Goal: Transaction & Acquisition: Purchase product/service

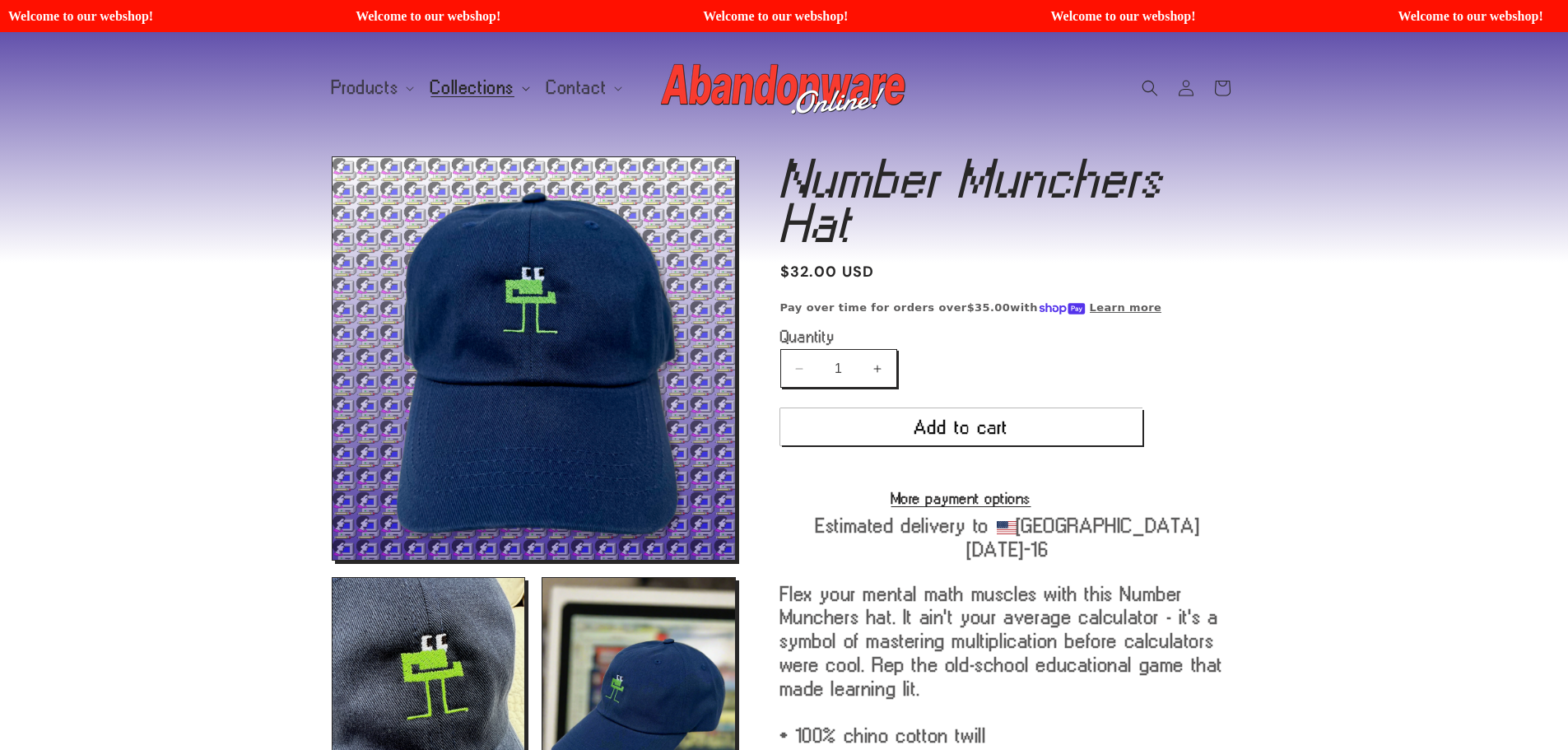
scroll to position [82, 0]
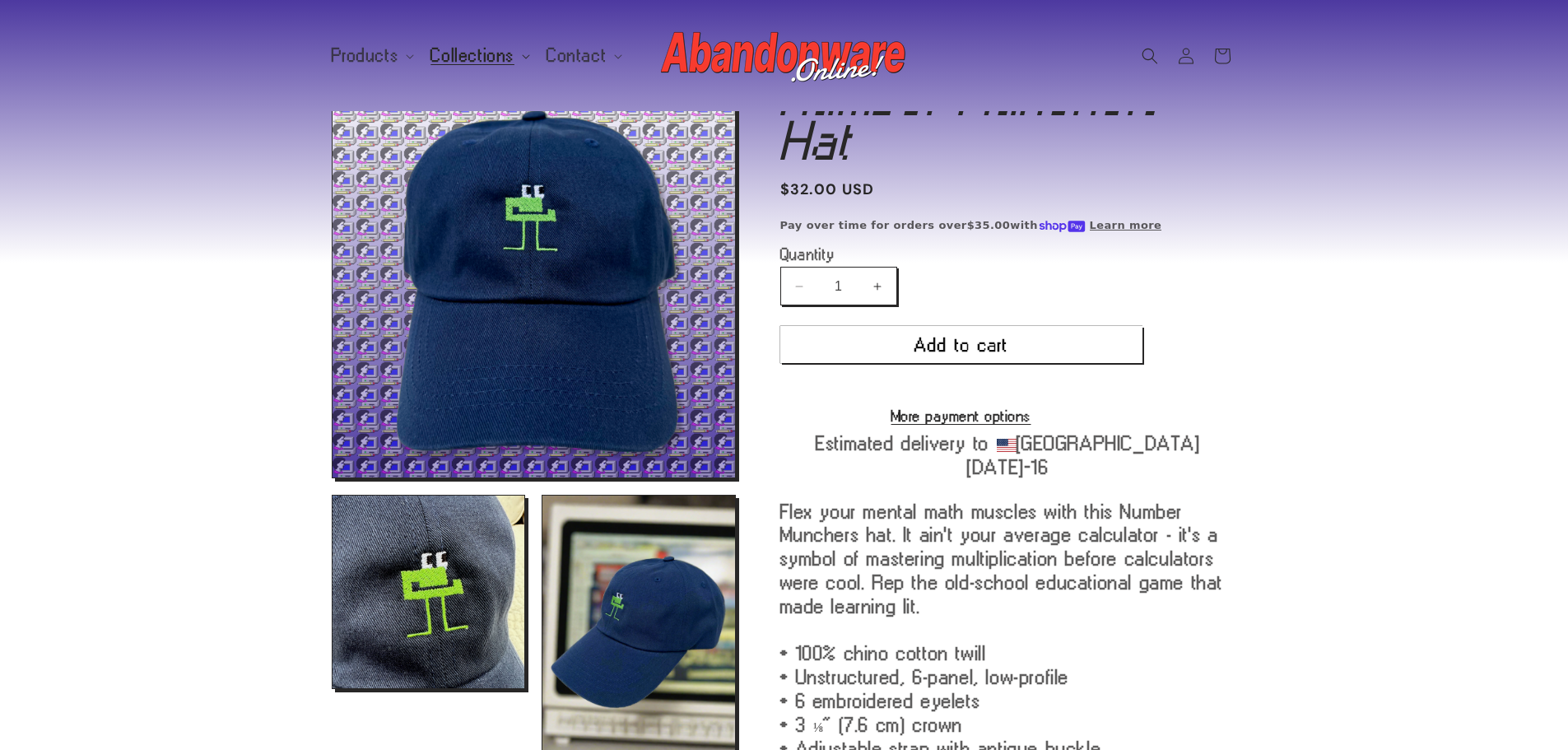
click at [463, 54] on span "Collections" at bounding box center [472, 55] width 84 height 15
click at [371, 58] on span "Products" at bounding box center [365, 55] width 68 height 15
click at [1347, 293] on section "Skip to product information Open media 1 in modal Open media 2 in modal Open me…" at bounding box center [784, 713] width 1568 height 1305
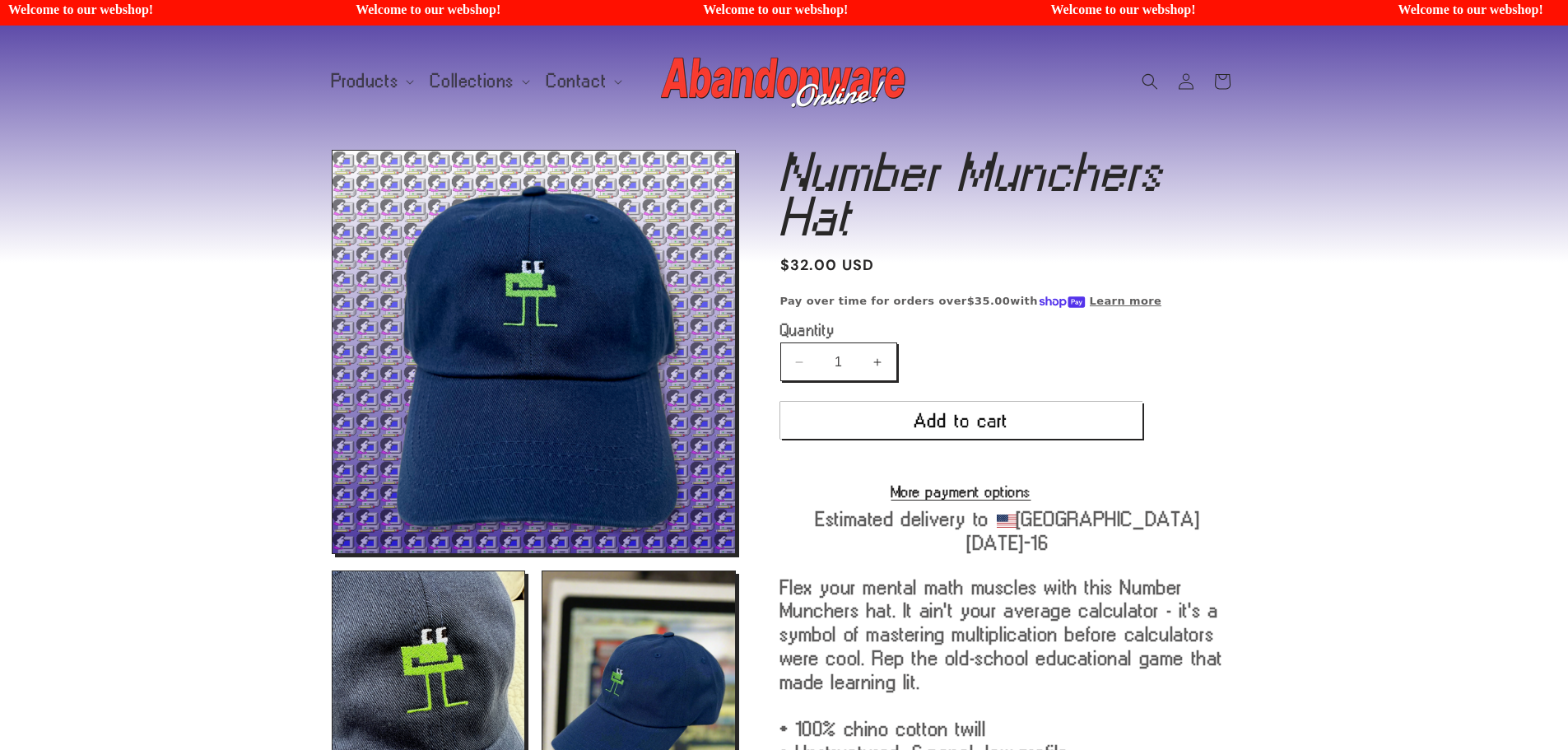
scroll to position [0, 0]
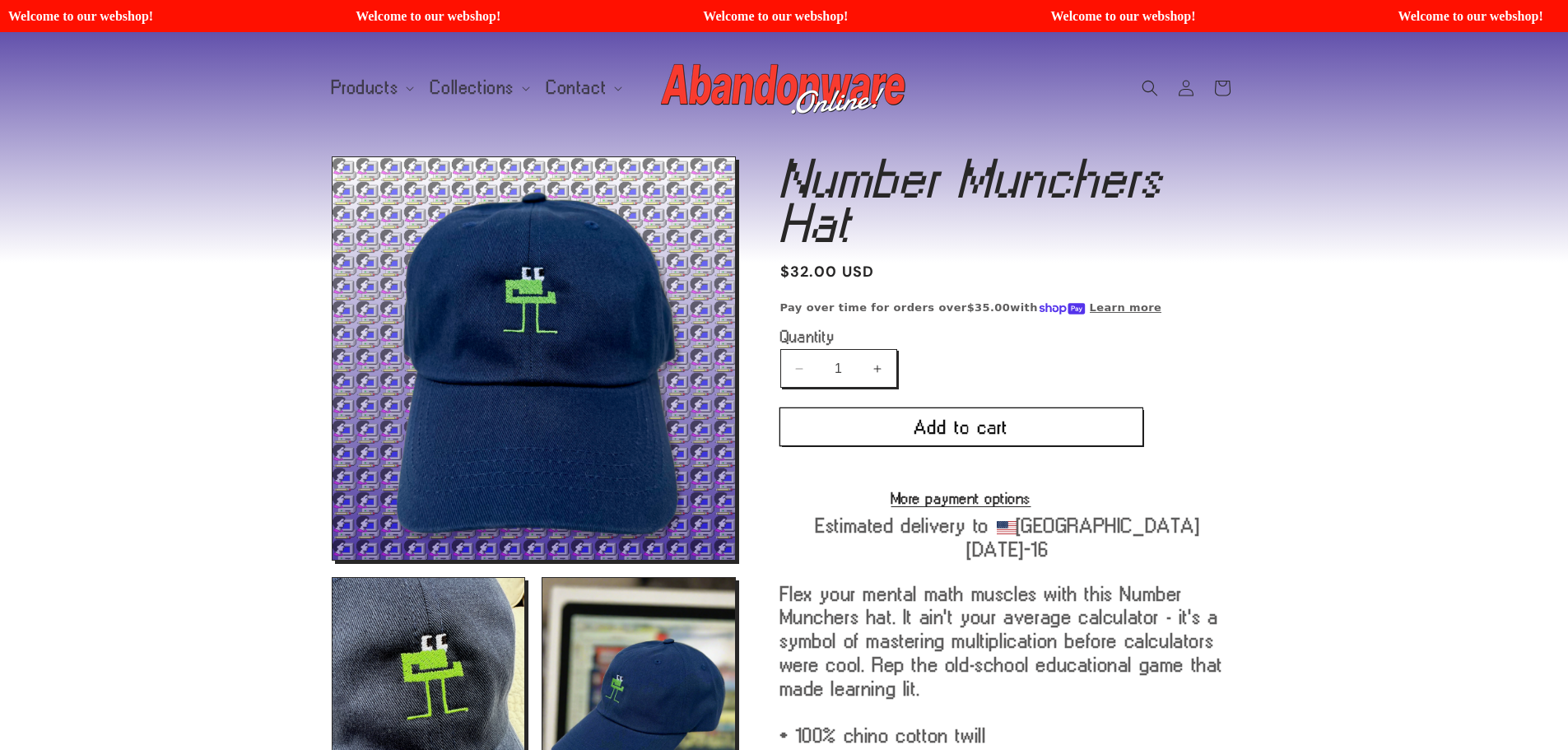
click at [939, 418] on button "Add to cart" at bounding box center [962, 427] width 363 height 37
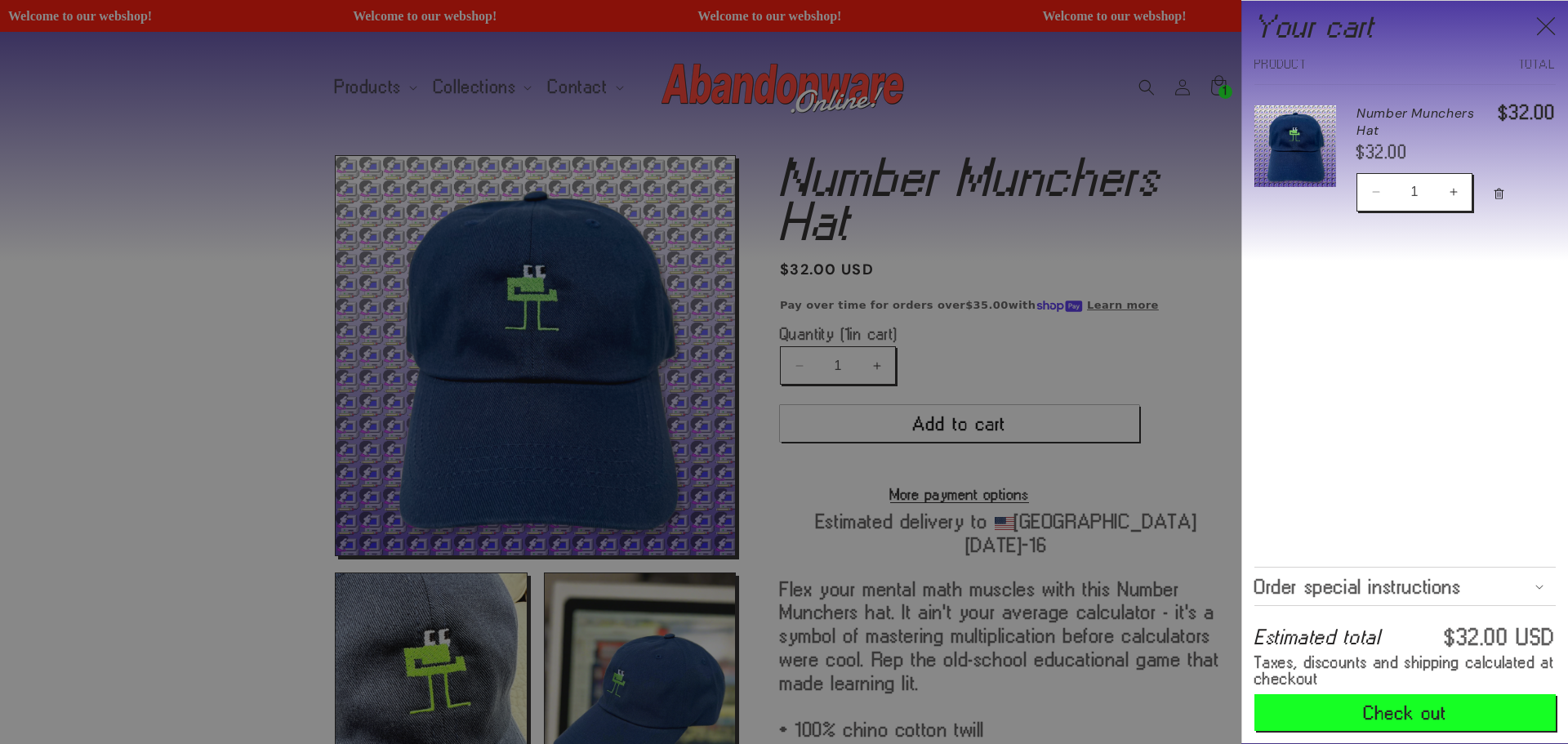
click at [1544, 25] on icon "Close" at bounding box center [1546, 26] width 20 height 20
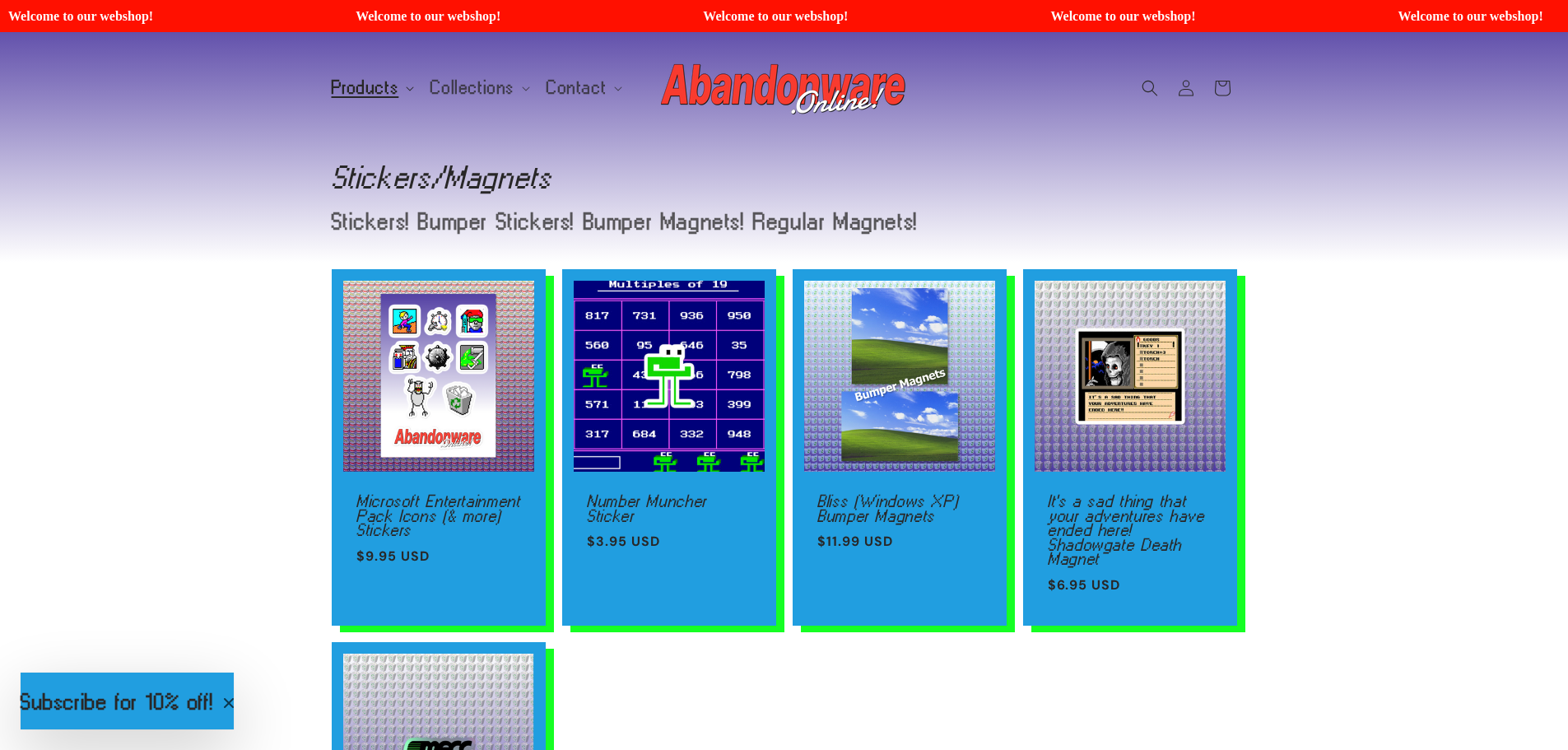
click at [382, 83] on span "Products" at bounding box center [365, 88] width 68 height 15
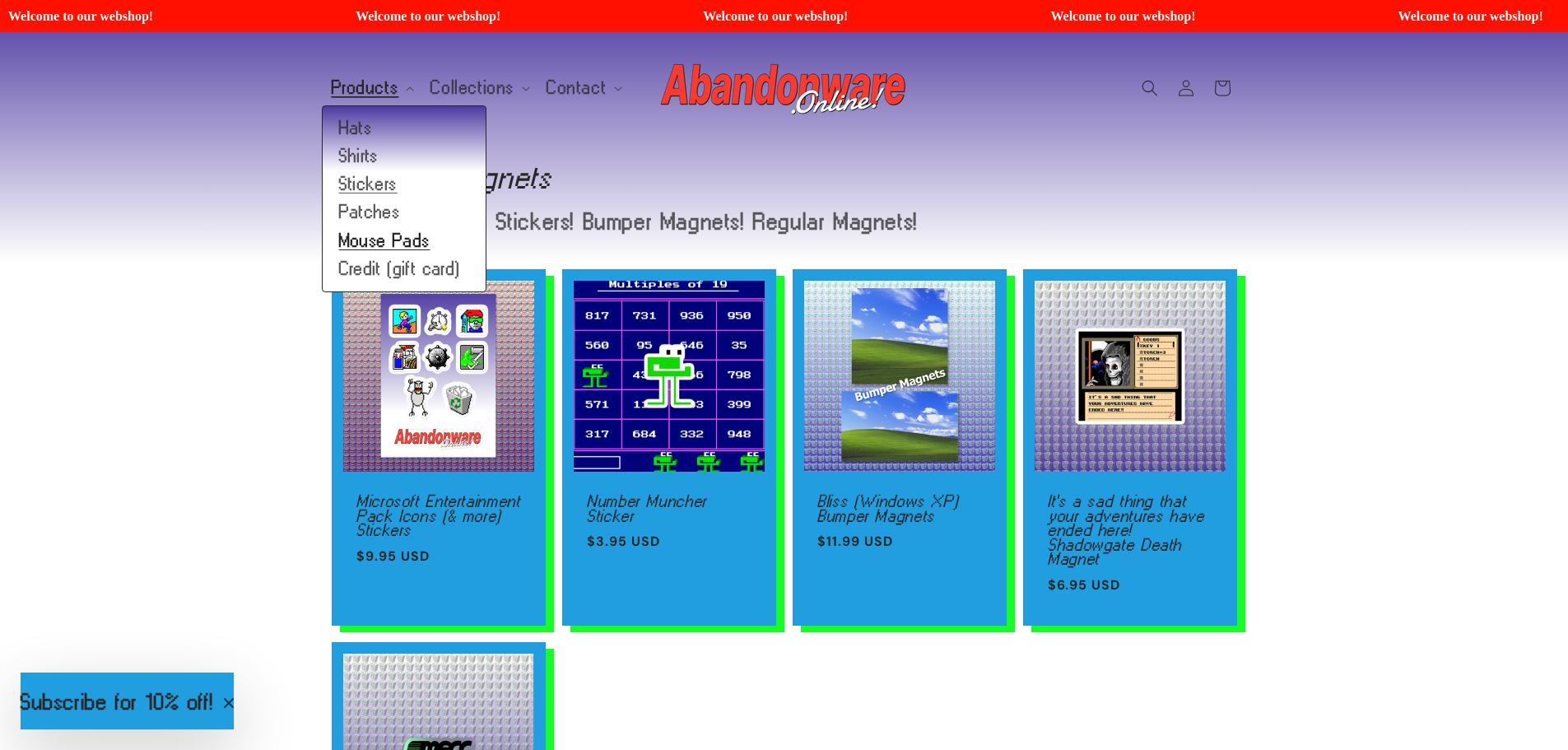
click at [378, 238] on link "Mouse Pads" at bounding box center [404, 241] width 163 height 28
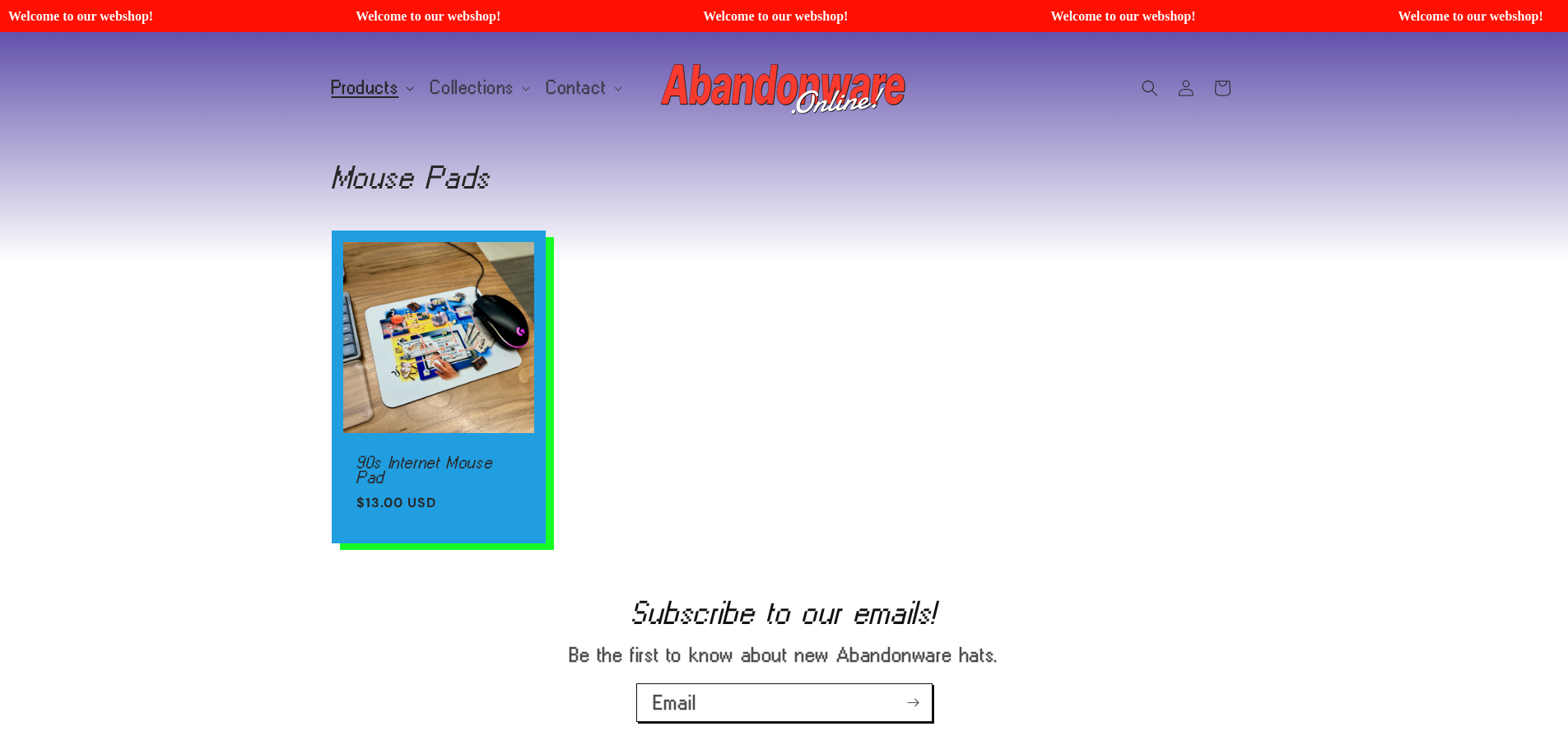
click at [369, 78] on summary "Products" at bounding box center [371, 89] width 100 height 35
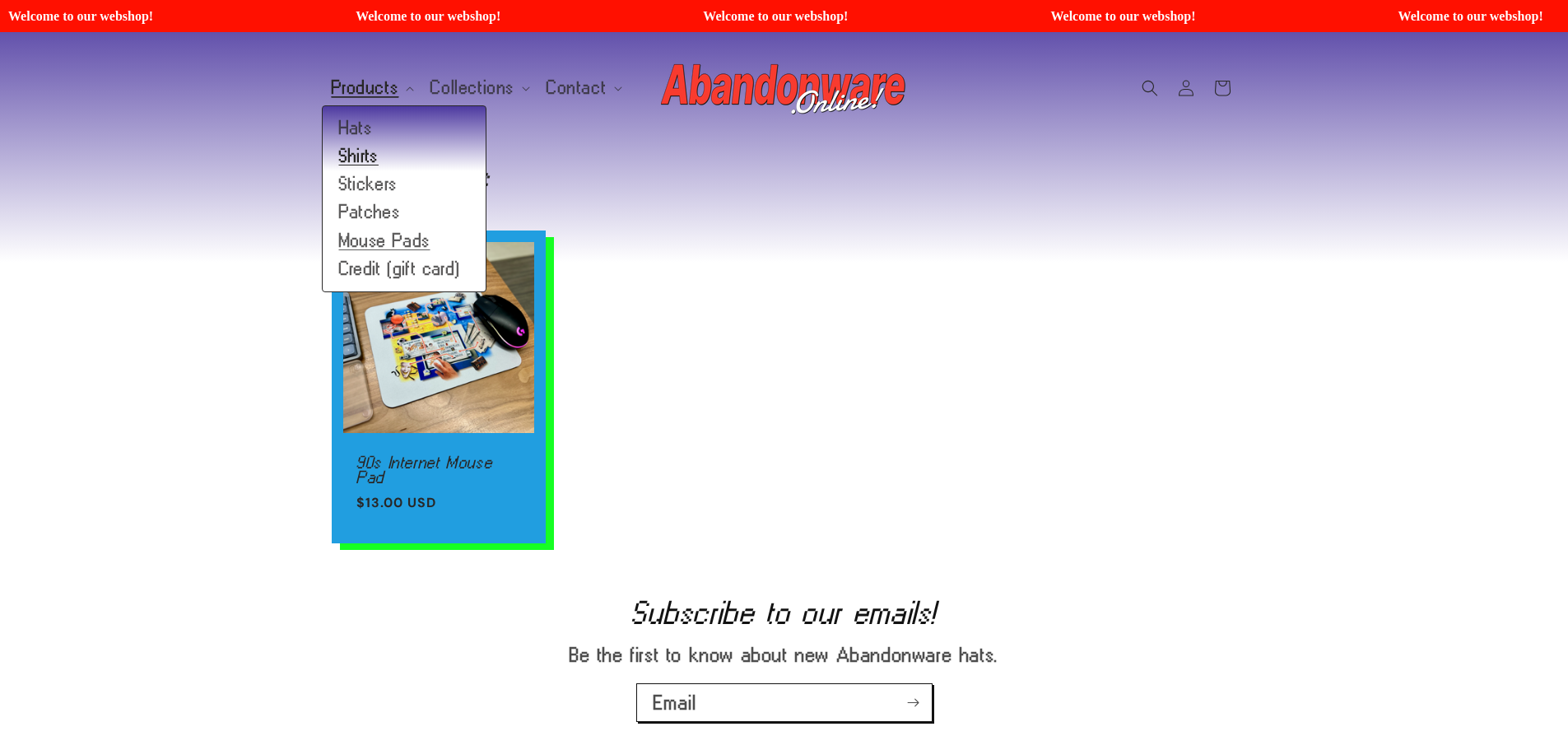
click at [360, 157] on link "Shirts" at bounding box center [404, 156] width 163 height 28
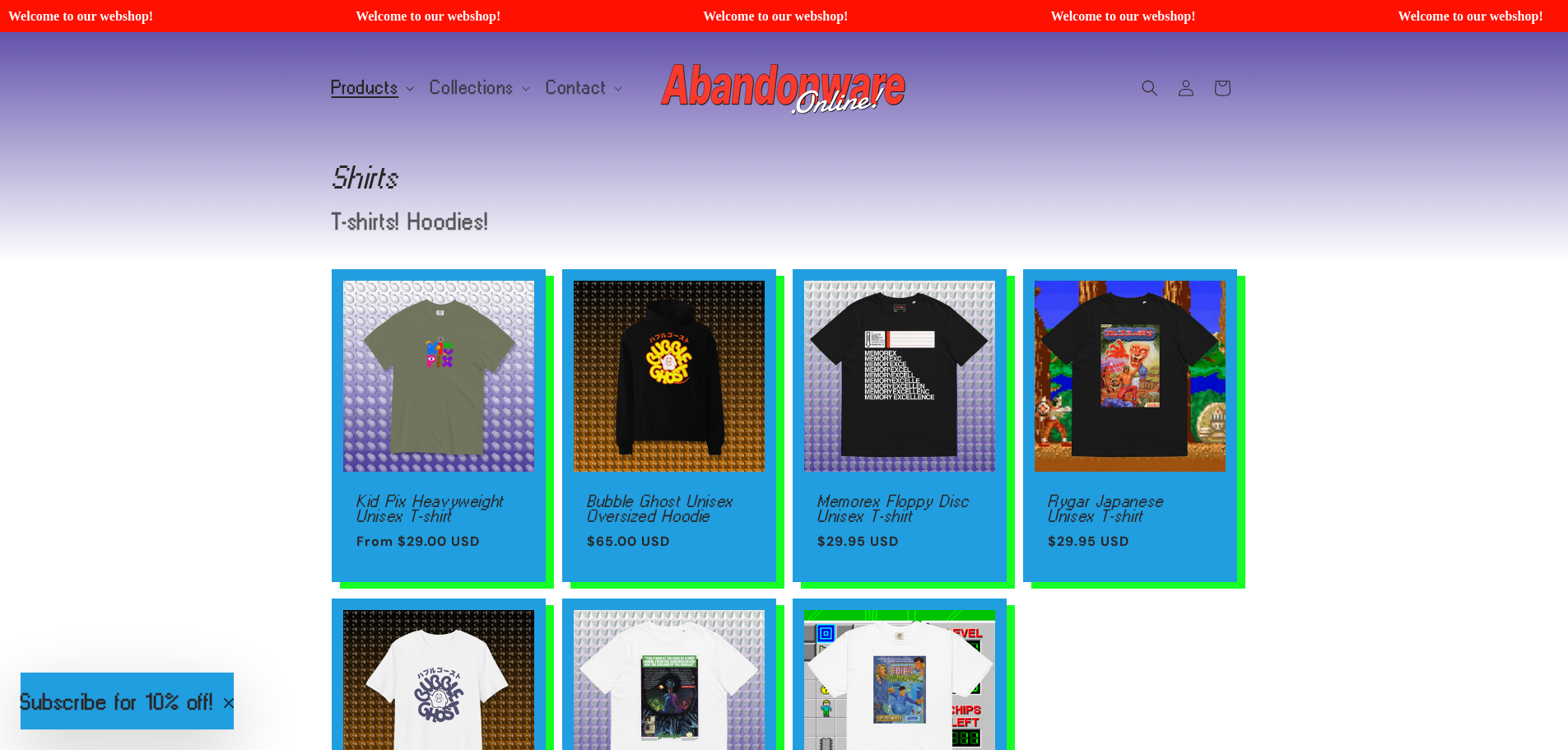
click at [347, 83] on span "Products" at bounding box center [365, 88] width 68 height 15
click at [580, 147] on div "Collection: Shirts T-shirts! Hoodies!" at bounding box center [784, 196] width 906 height 106
click at [510, 81] on summary "Collections" at bounding box center [479, 89] width 116 height 35
click at [772, 217] on p "T-shirts! Hoodies!" at bounding box center [633, 222] width 604 height 22
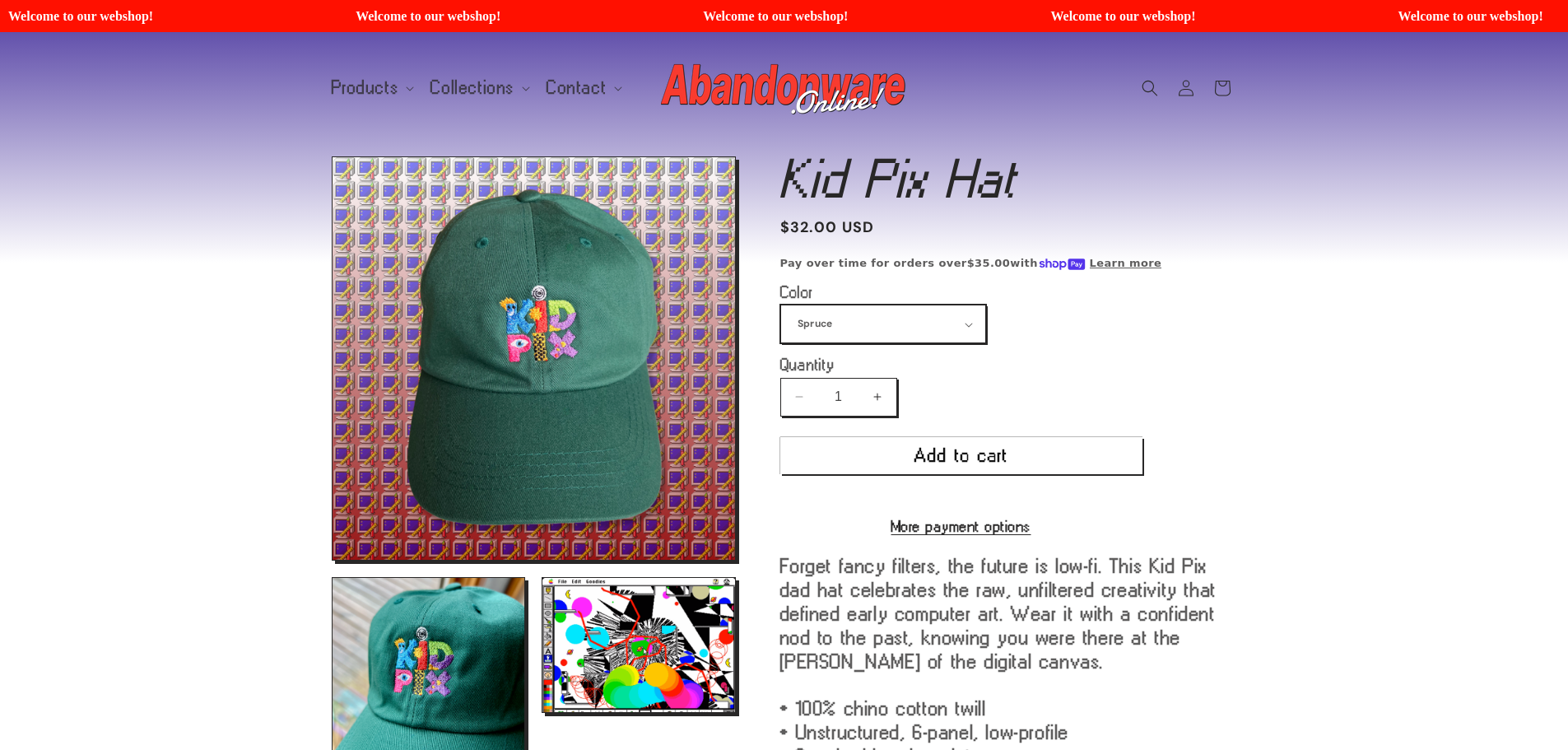
scroll to position [6874, 0]
click at [968, 343] on select "Spruce Navy" at bounding box center [883, 323] width 205 height 37
click at [781, 305] on select "Spruce Navy" at bounding box center [883, 323] width 205 height 37
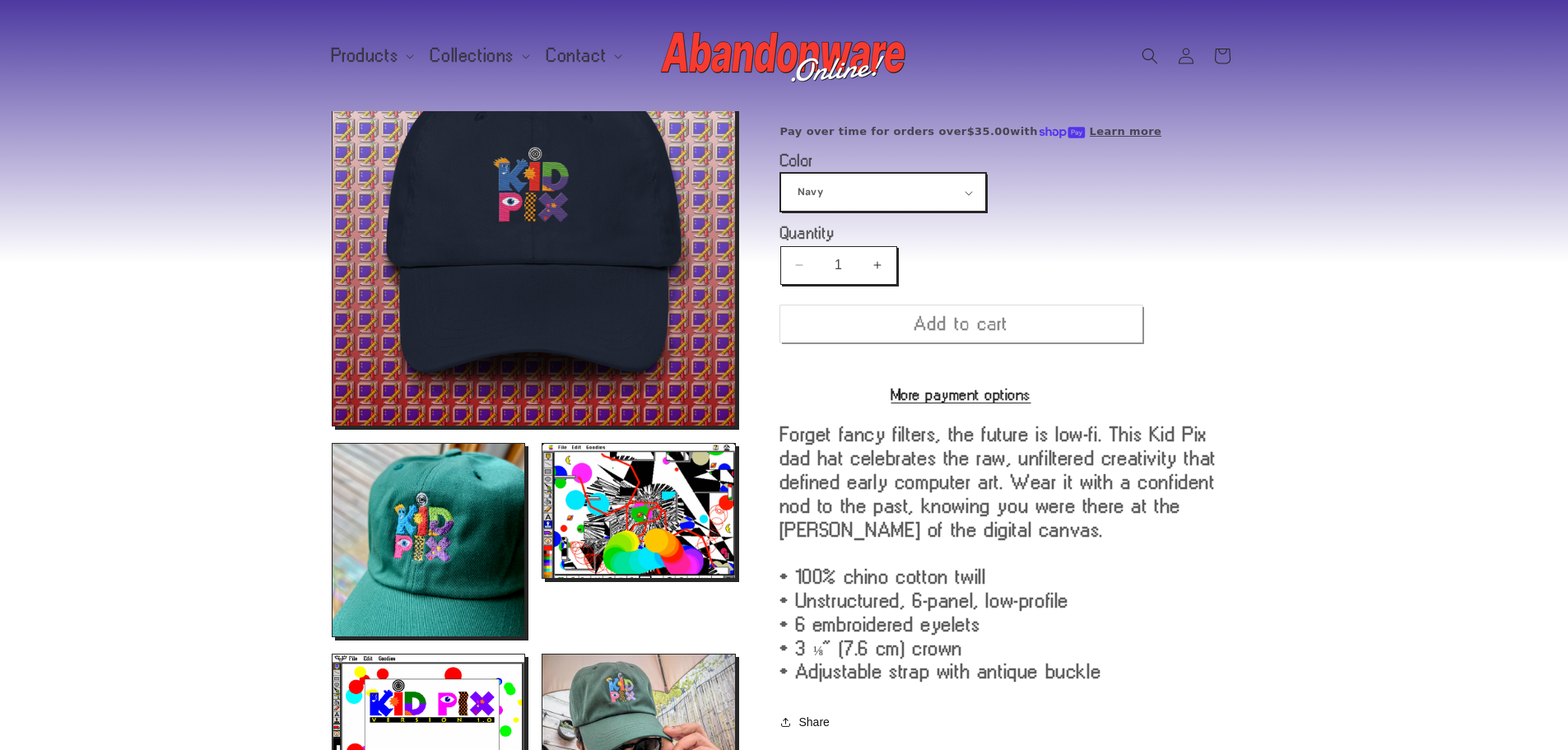
scroll to position [156, 0]
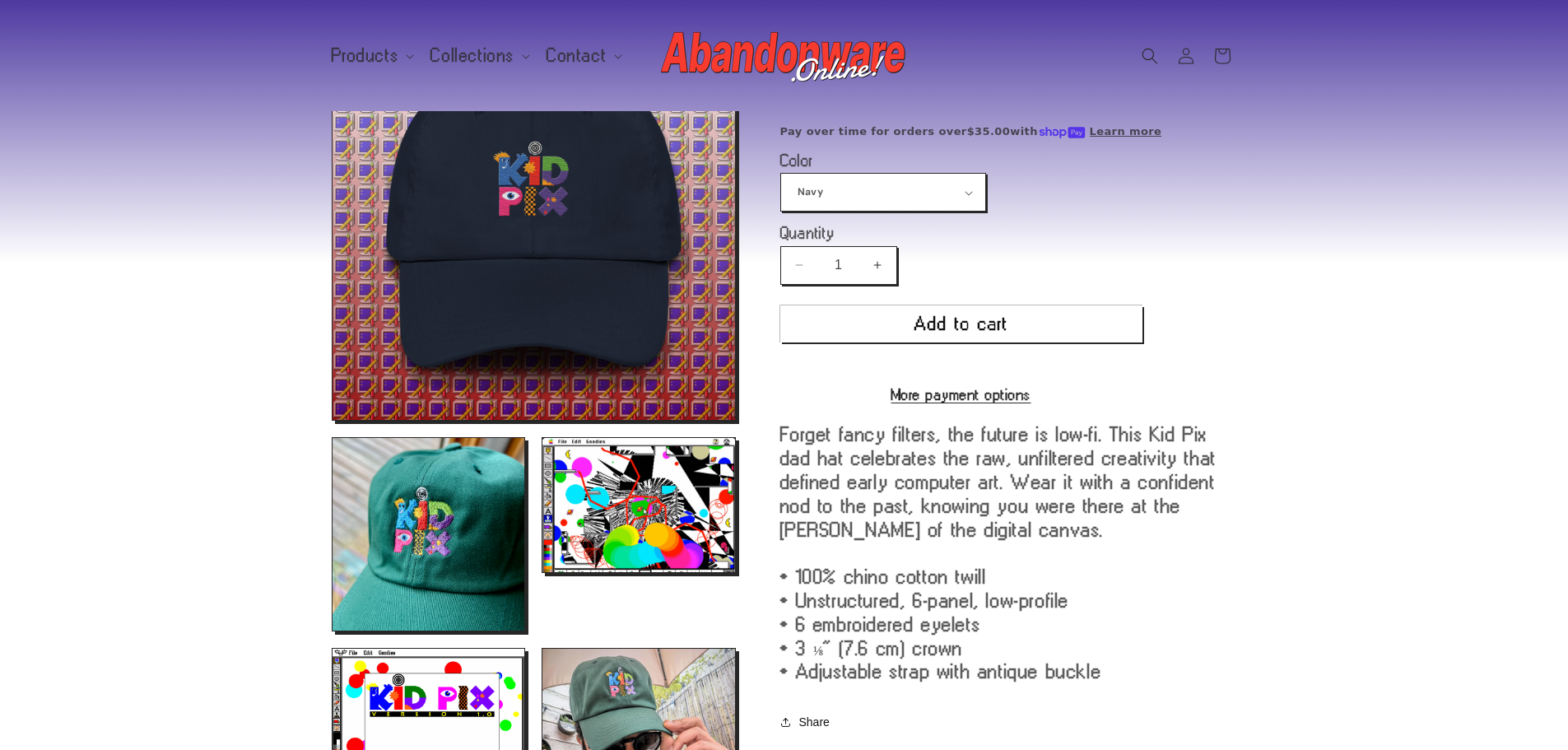
click at [972, 213] on product-info "Kid Pix Hat Kid Pix Hat Regular price $32.00 USD Regular price Sale price $32.0…" at bounding box center [1009, 398] width 457 height 748
click at [966, 196] on select "Spruce Navy" at bounding box center [883, 192] width 205 height 37
select select "Spruce"
click at [781, 174] on select "Spruce Navy" at bounding box center [883, 192] width 205 height 37
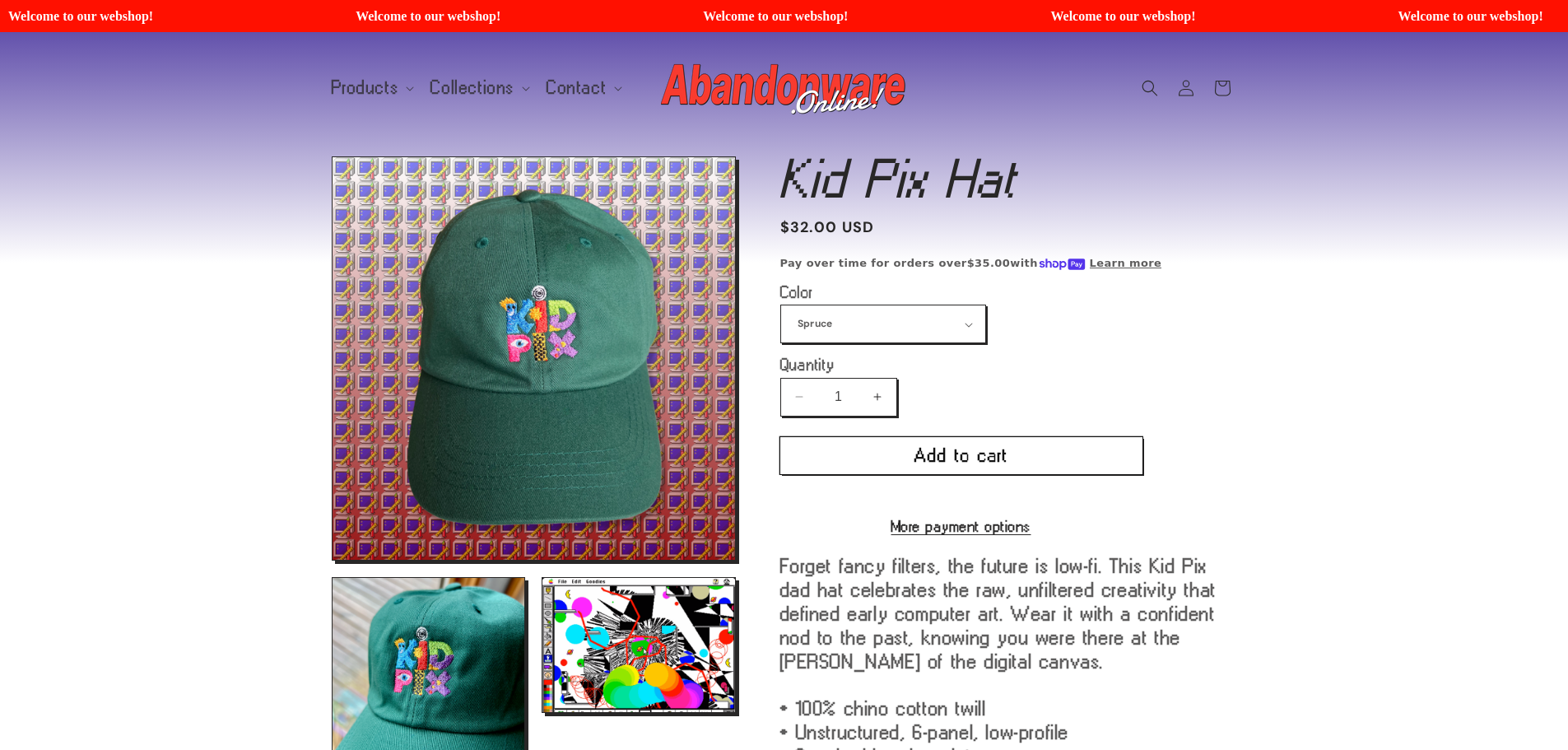
click at [994, 457] on button "Add to cart" at bounding box center [962, 456] width 363 height 37
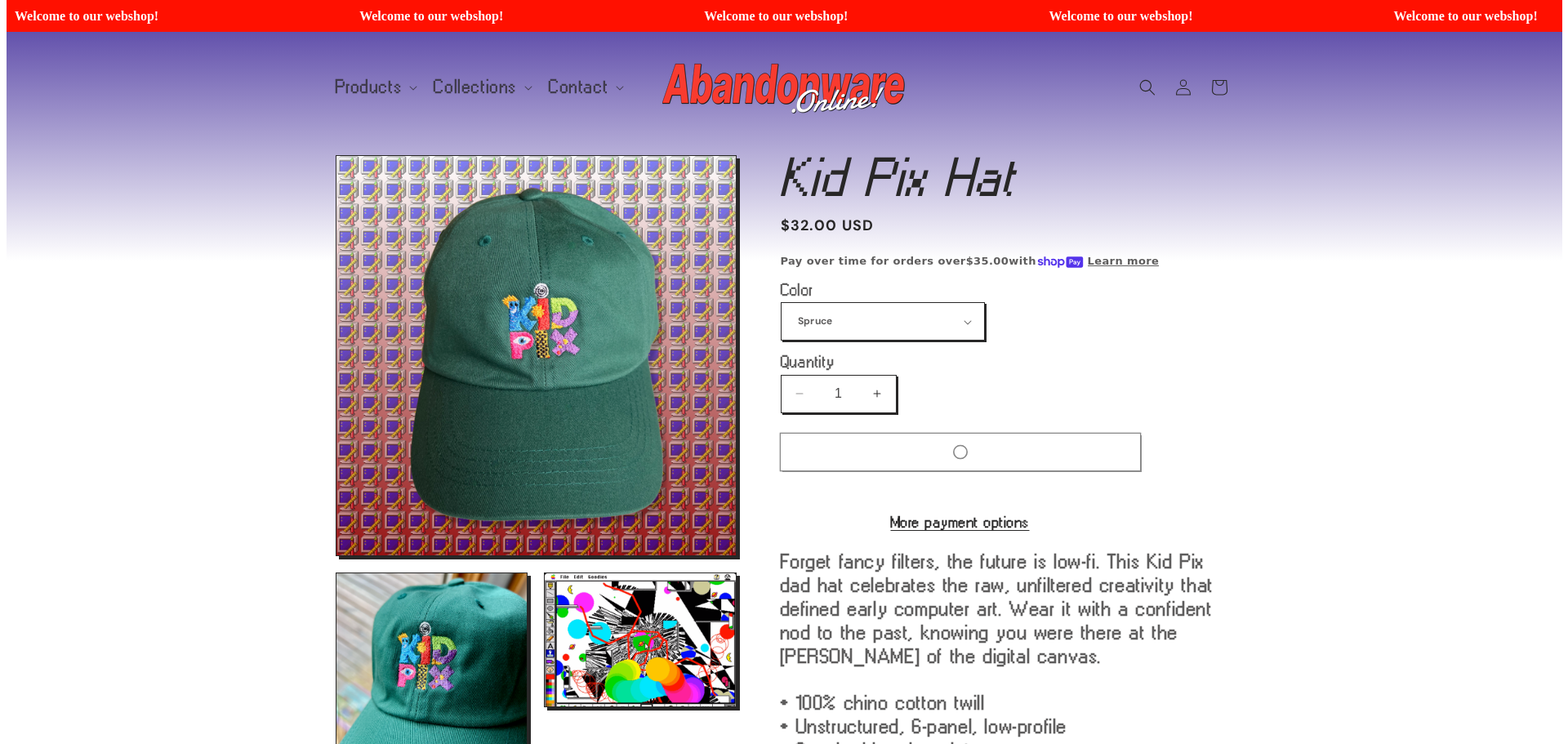
scroll to position [6878, 0]
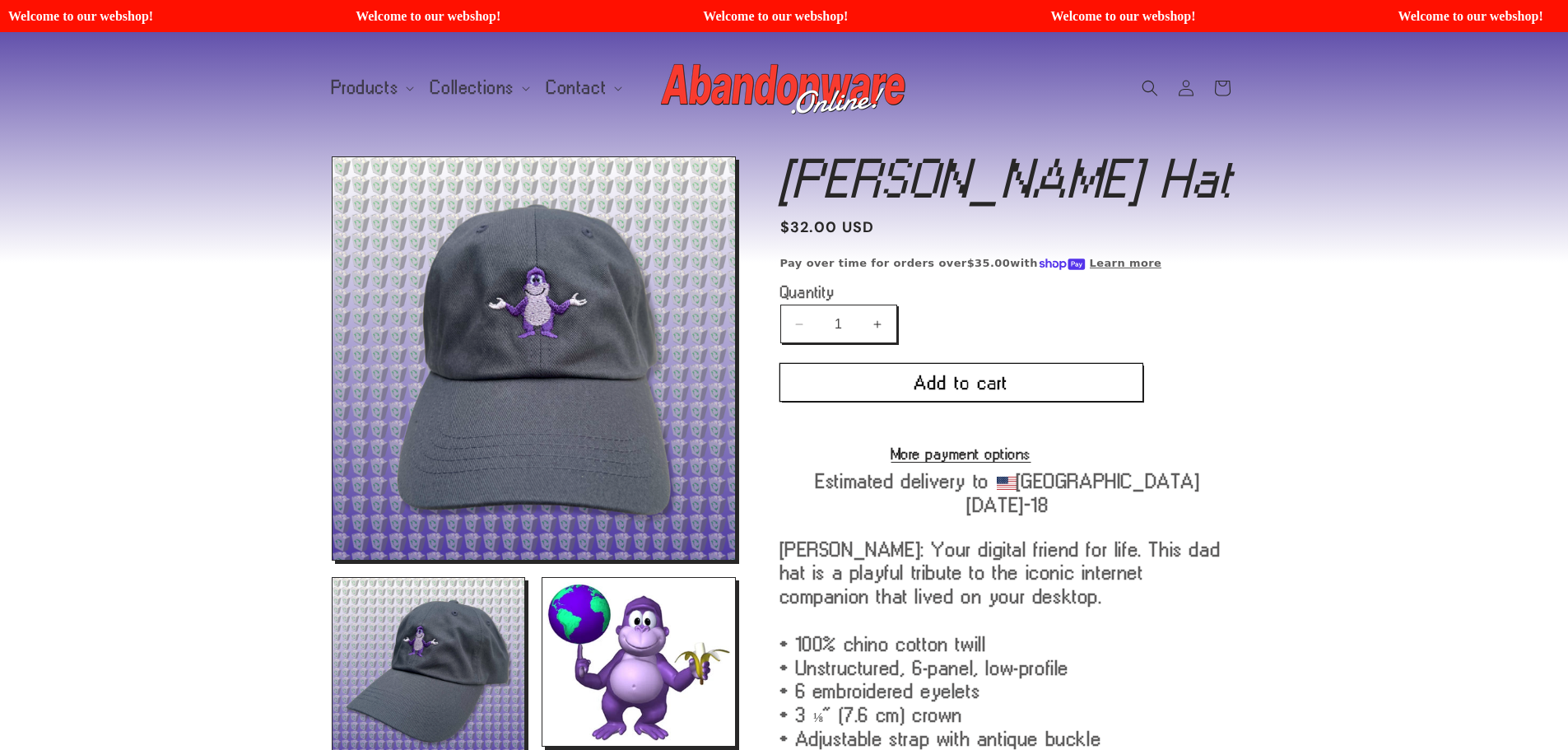
click at [998, 384] on button "Add to cart" at bounding box center [962, 382] width 363 height 37
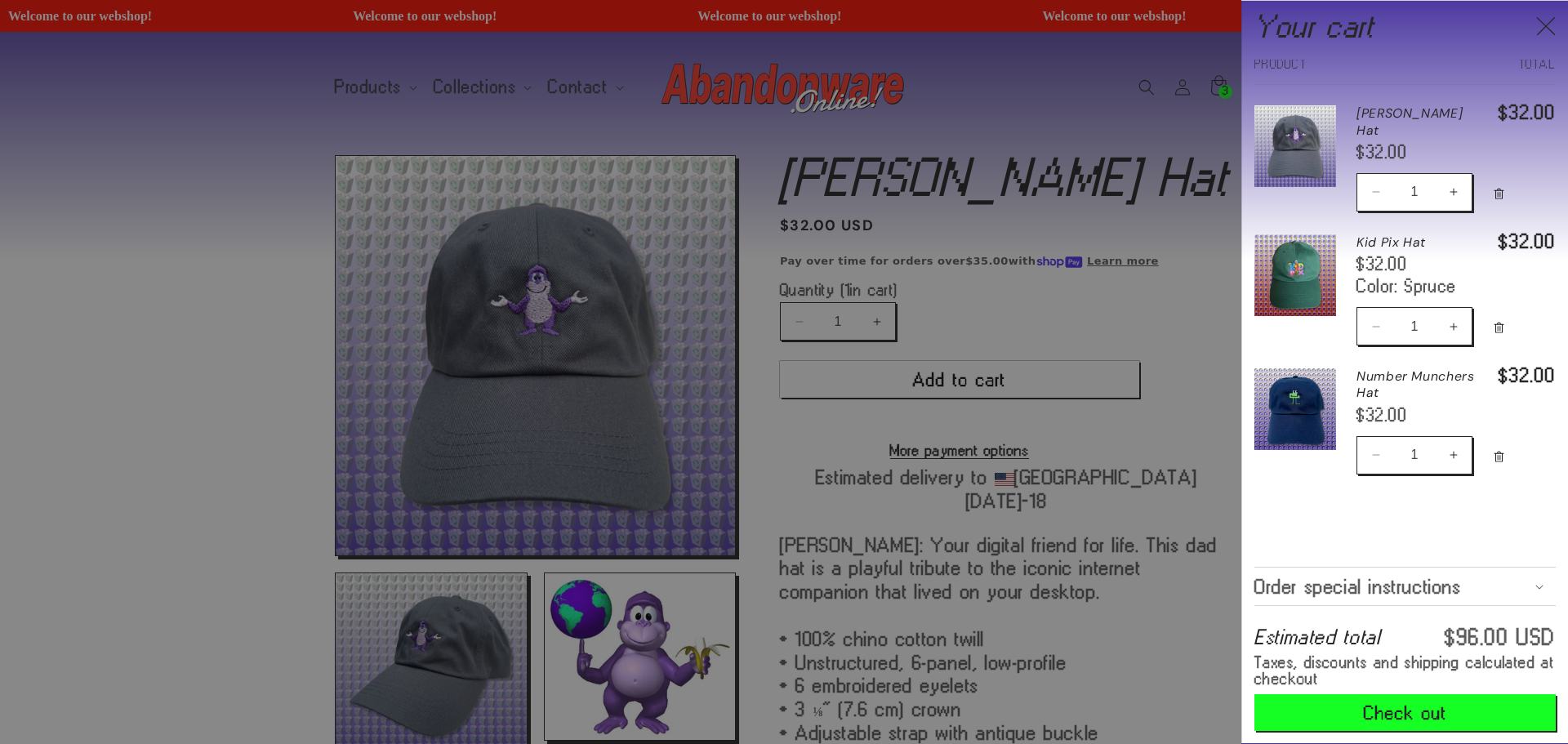
click at [1437, 590] on span "Order special instructions" at bounding box center [1358, 586] width 207 height 13
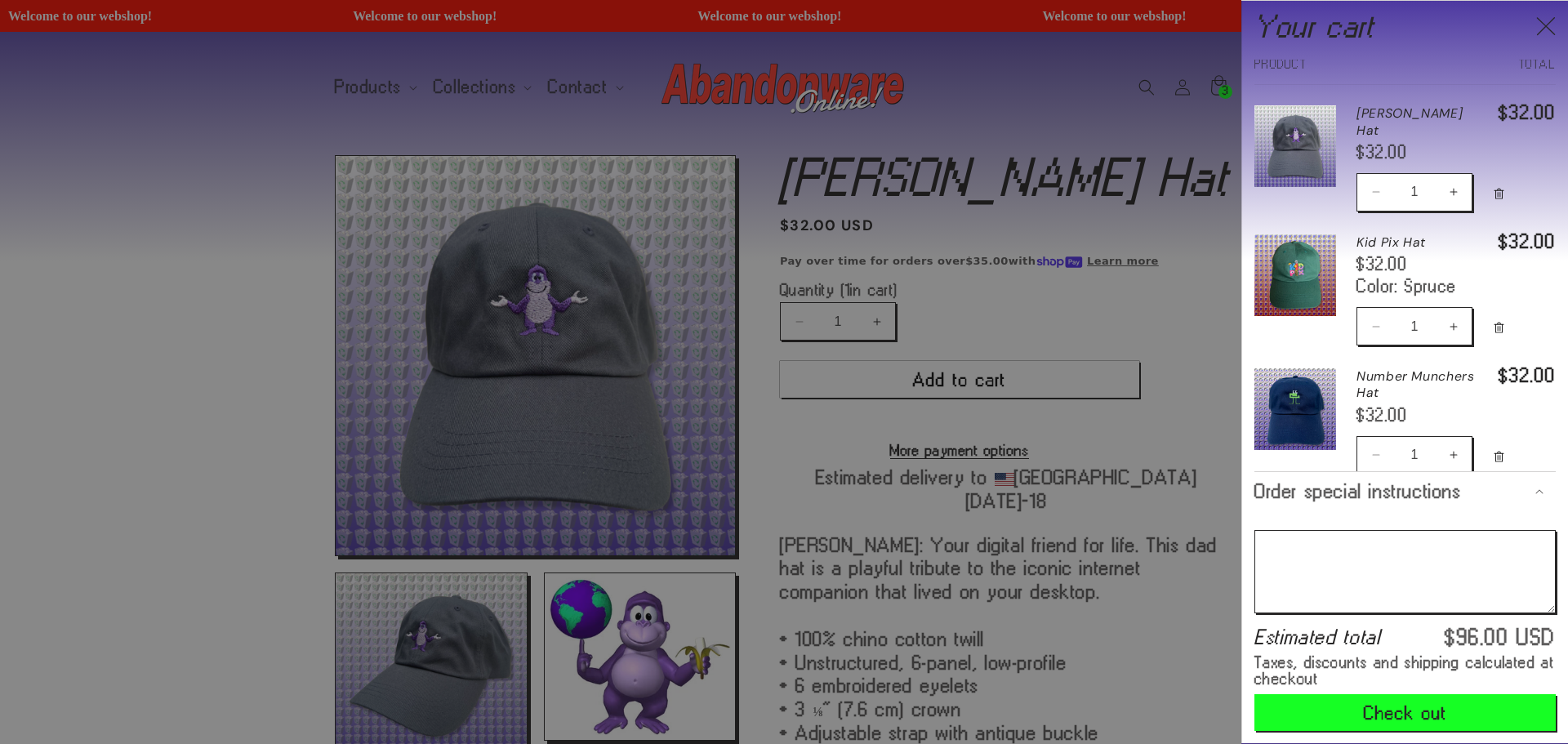
click at [241, 93] on div at bounding box center [784, 372] width 1568 height 744
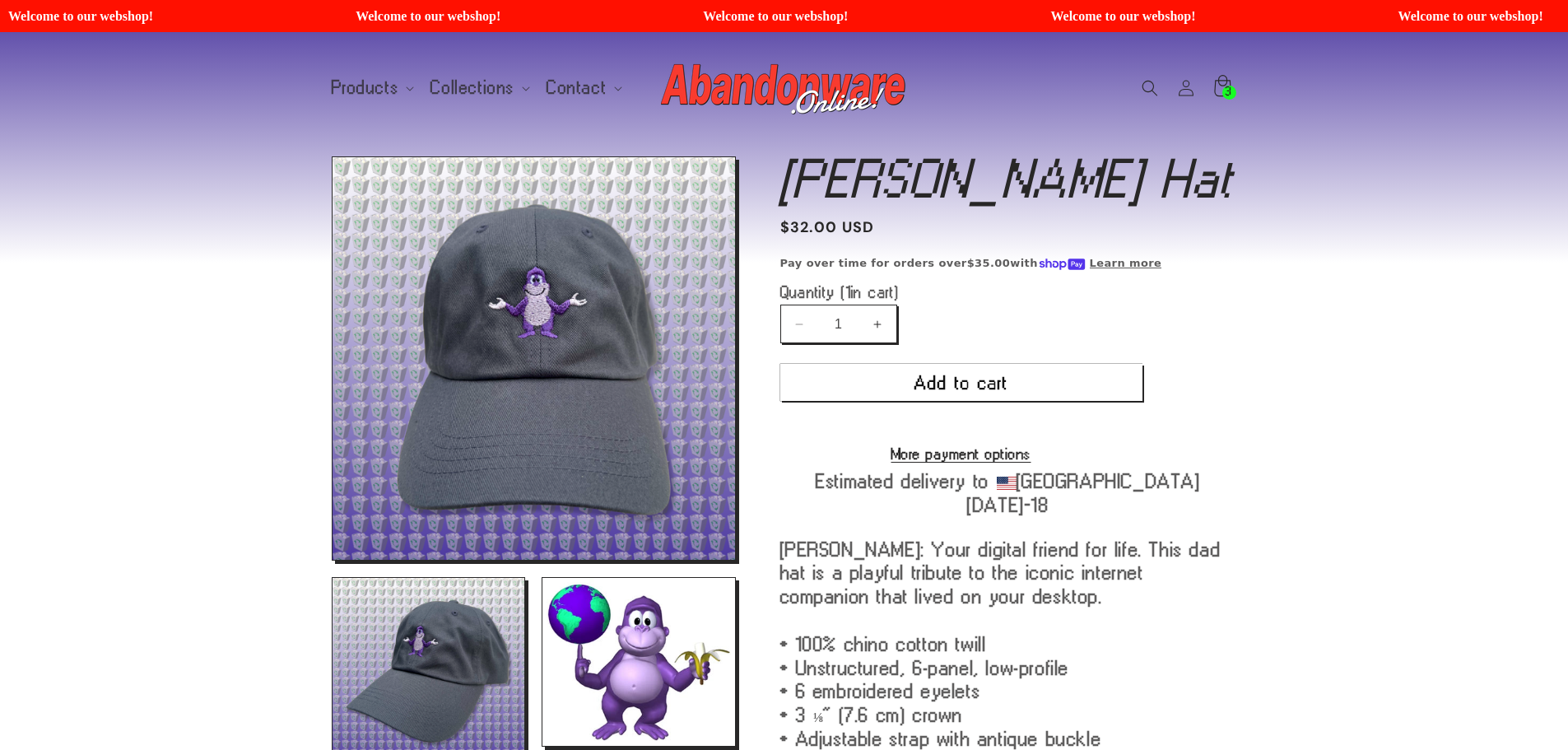
click at [1211, 89] on icon at bounding box center [1222, 88] width 38 height 38
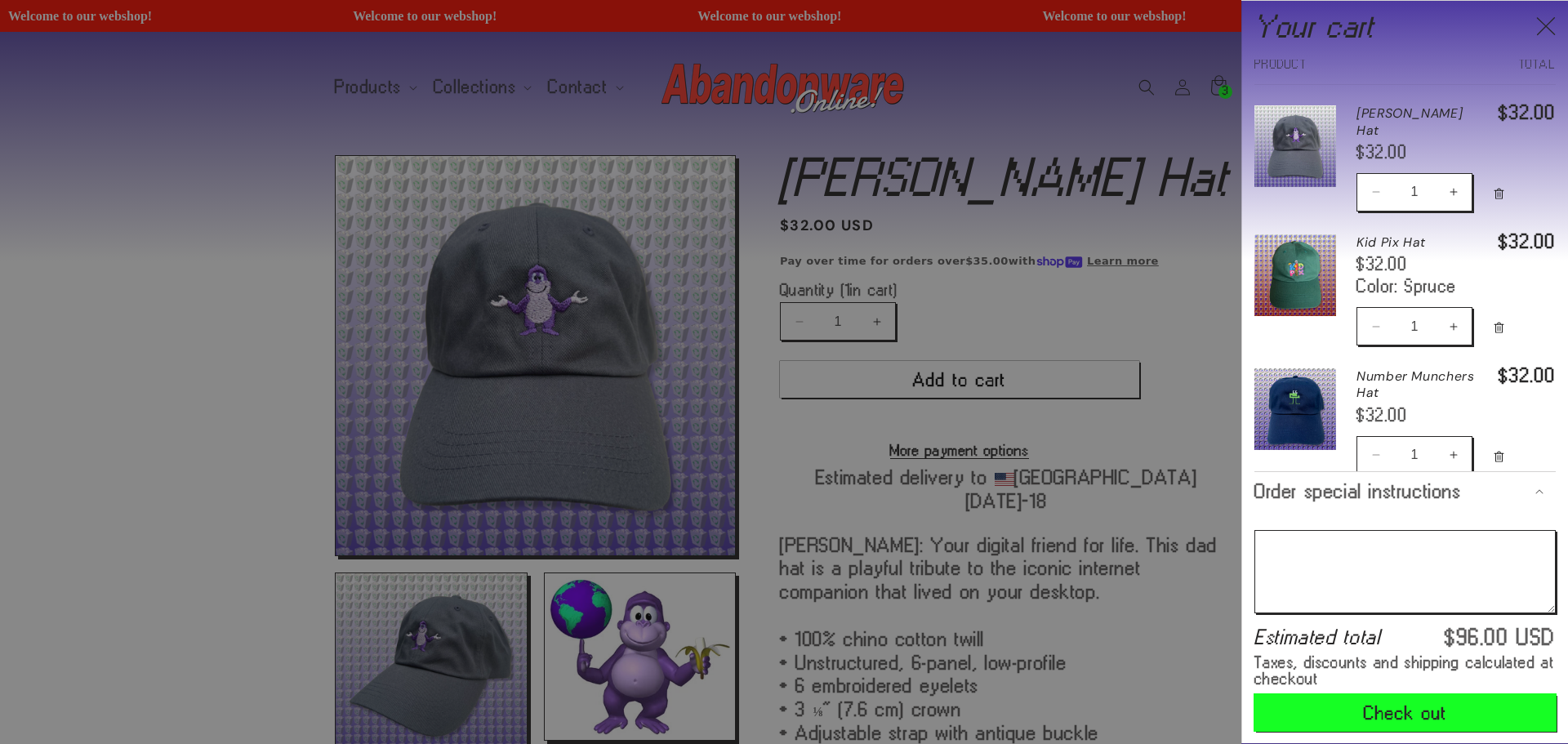
click at [1440, 713] on button "Check out" at bounding box center [1405, 712] width 302 height 37
click at [1539, 20] on icon "Close" at bounding box center [1545, 26] width 19 height 18
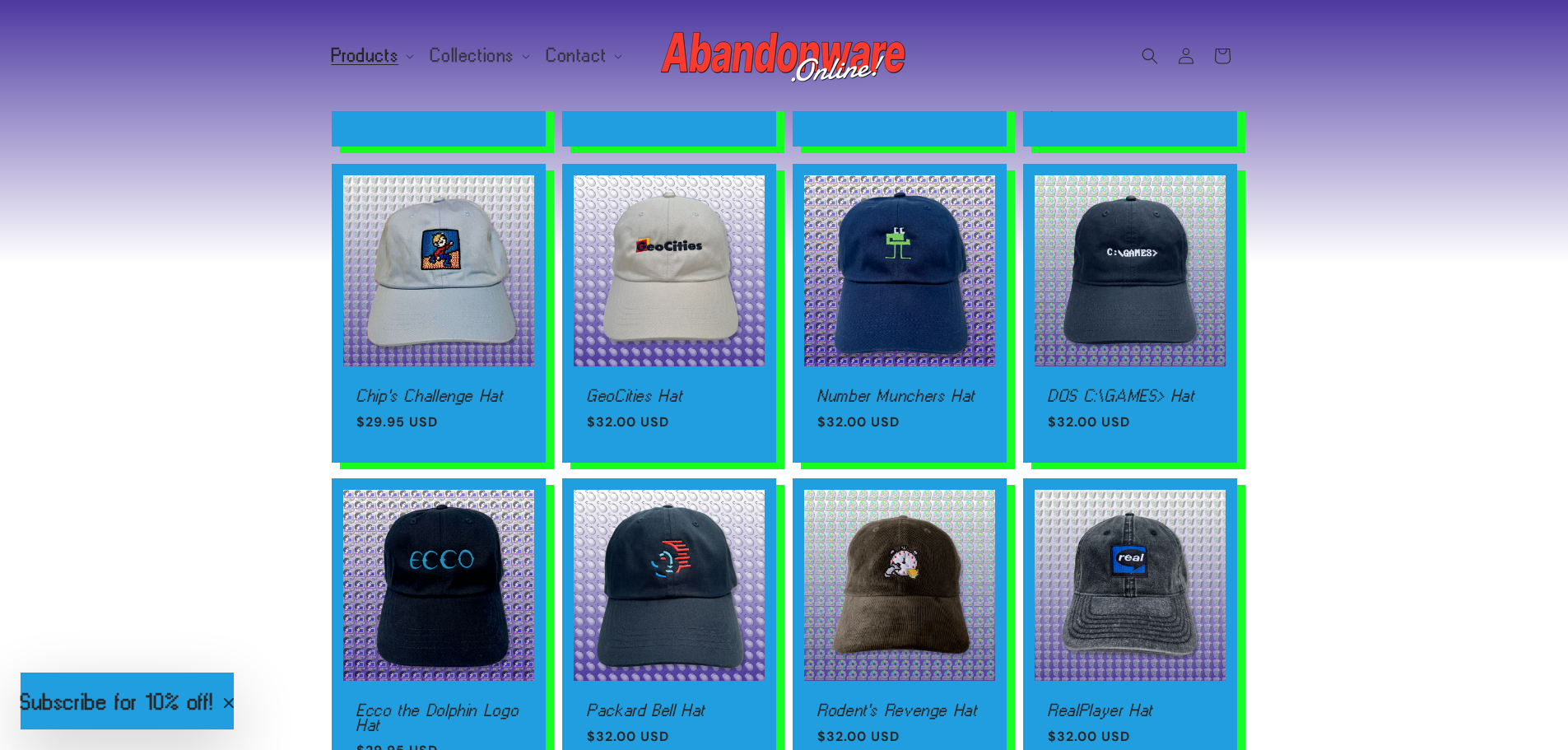
scroll to position [988, 0]
